Goal: Task Accomplishment & Management: Manage account settings

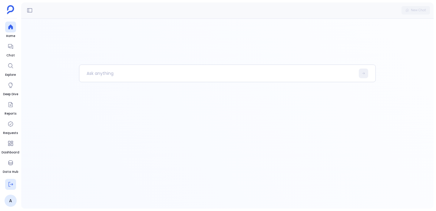
click at [9, 188] on button at bounding box center [10, 184] width 11 height 11
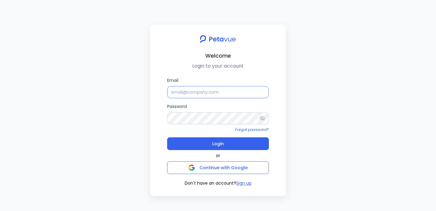
click at [202, 87] on input "Email" at bounding box center [218, 92] width 102 height 12
paste input "[EMAIL_ADDRESS][DOMAIN_NAME]"
type input "[EMAIL_ADDRESS][DOMAIN_NAME]"
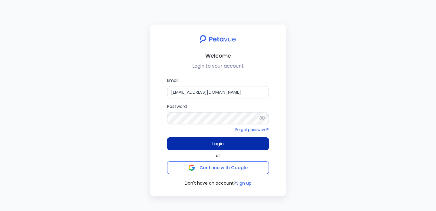
click at [178, 144] on button "Login" at bounding box center [218, 143] width 102 height 13
